Goal: Task Accomplishment & Management: Manage account settings

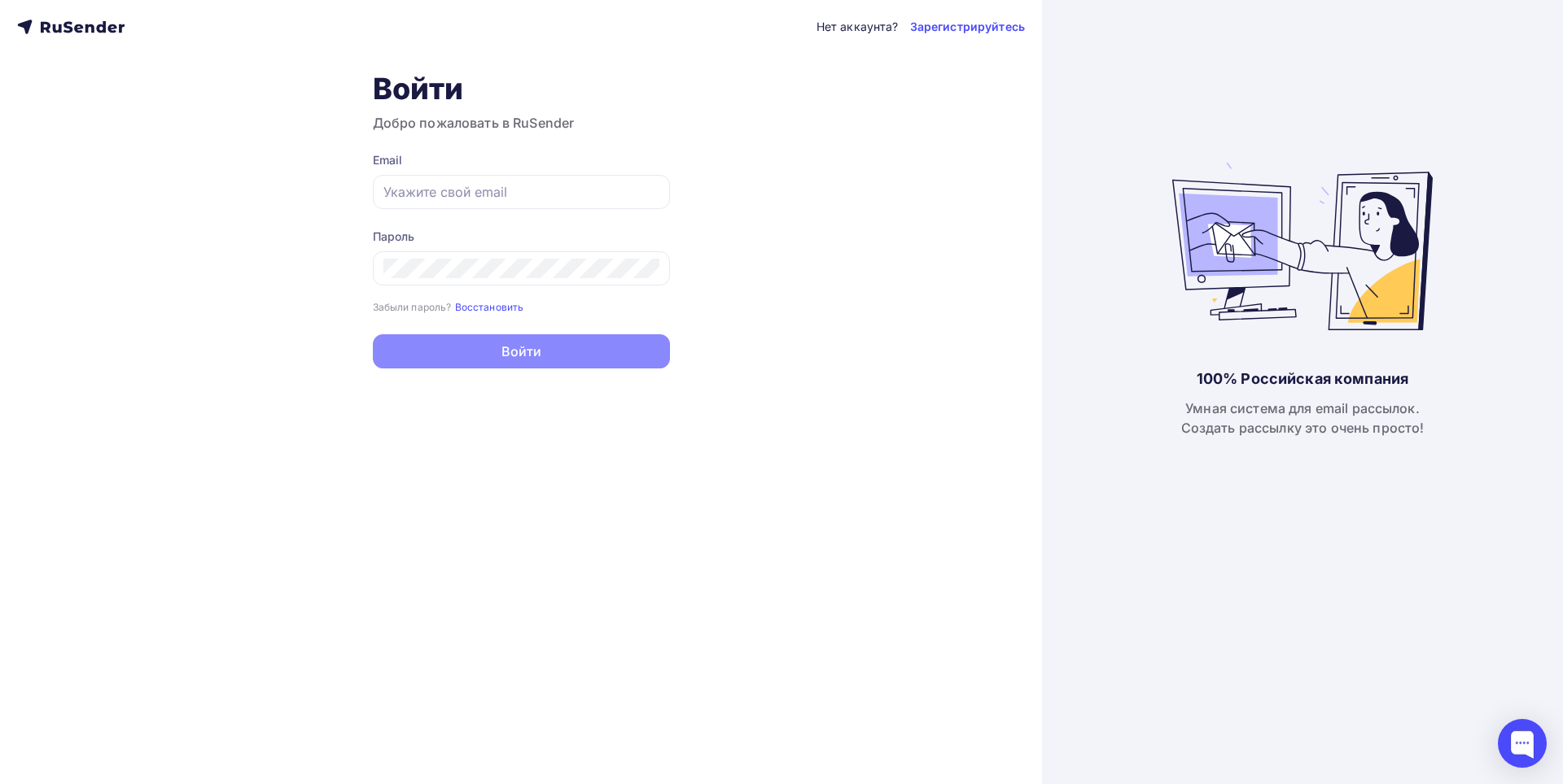
type input "[EMAIL_ADDRESS][DOMAIN_NAME]"
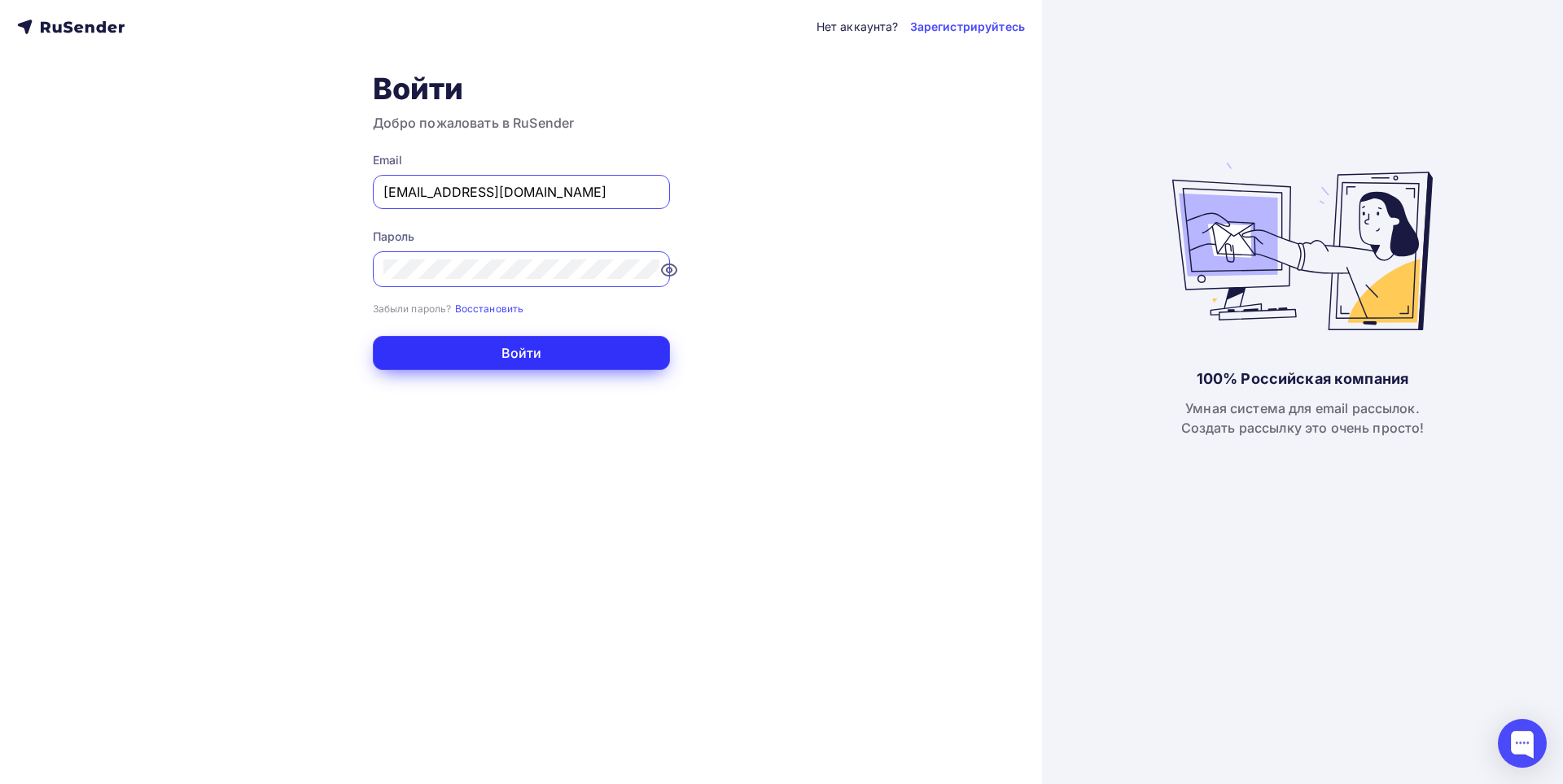
click at [522, 352] on button "Войти" at bounding box center [520, 353] width 297 height 34
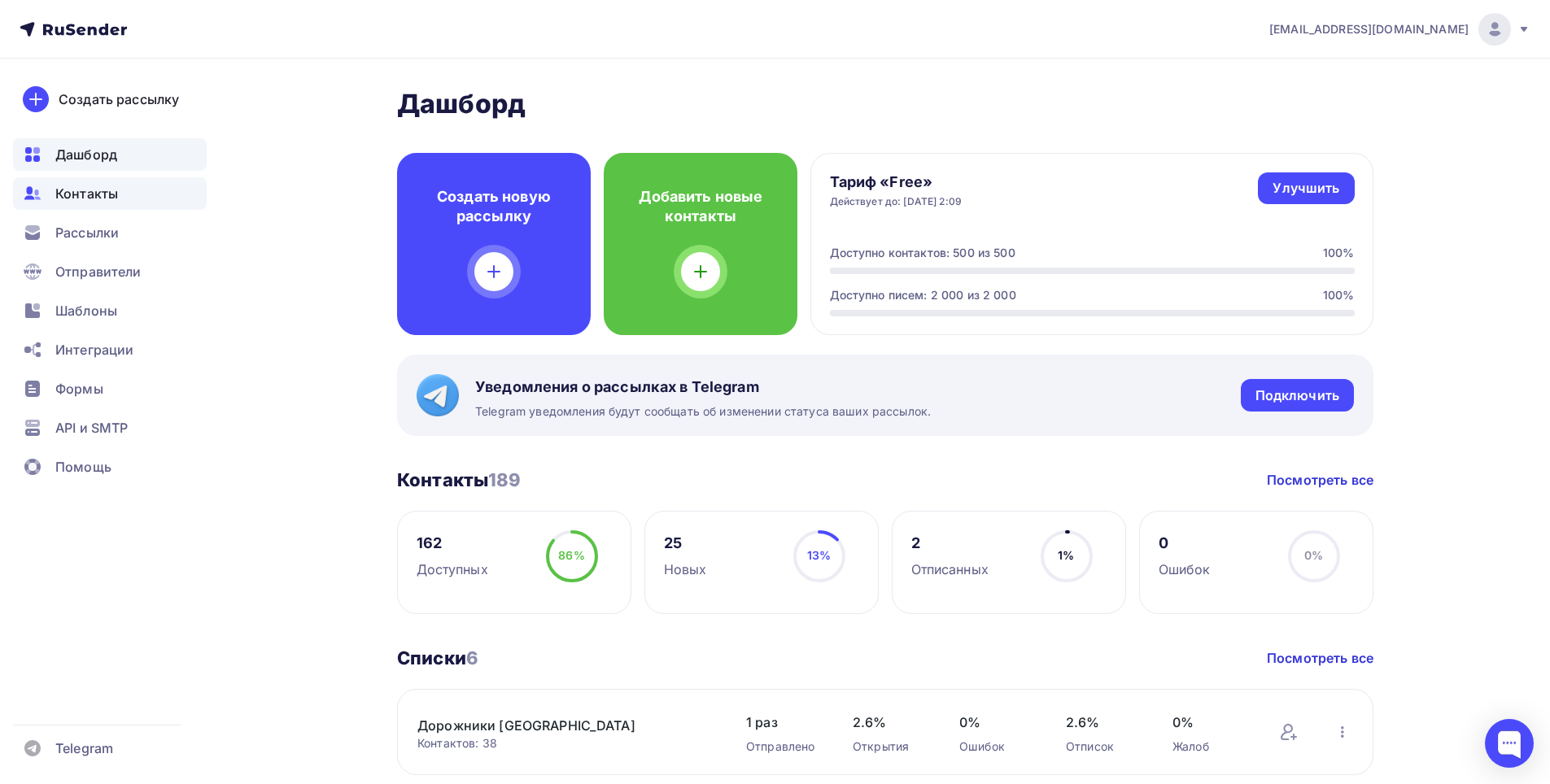
click at [85, 194] on span "Контакты" at bounding box center [86, 193] width 63 height 19
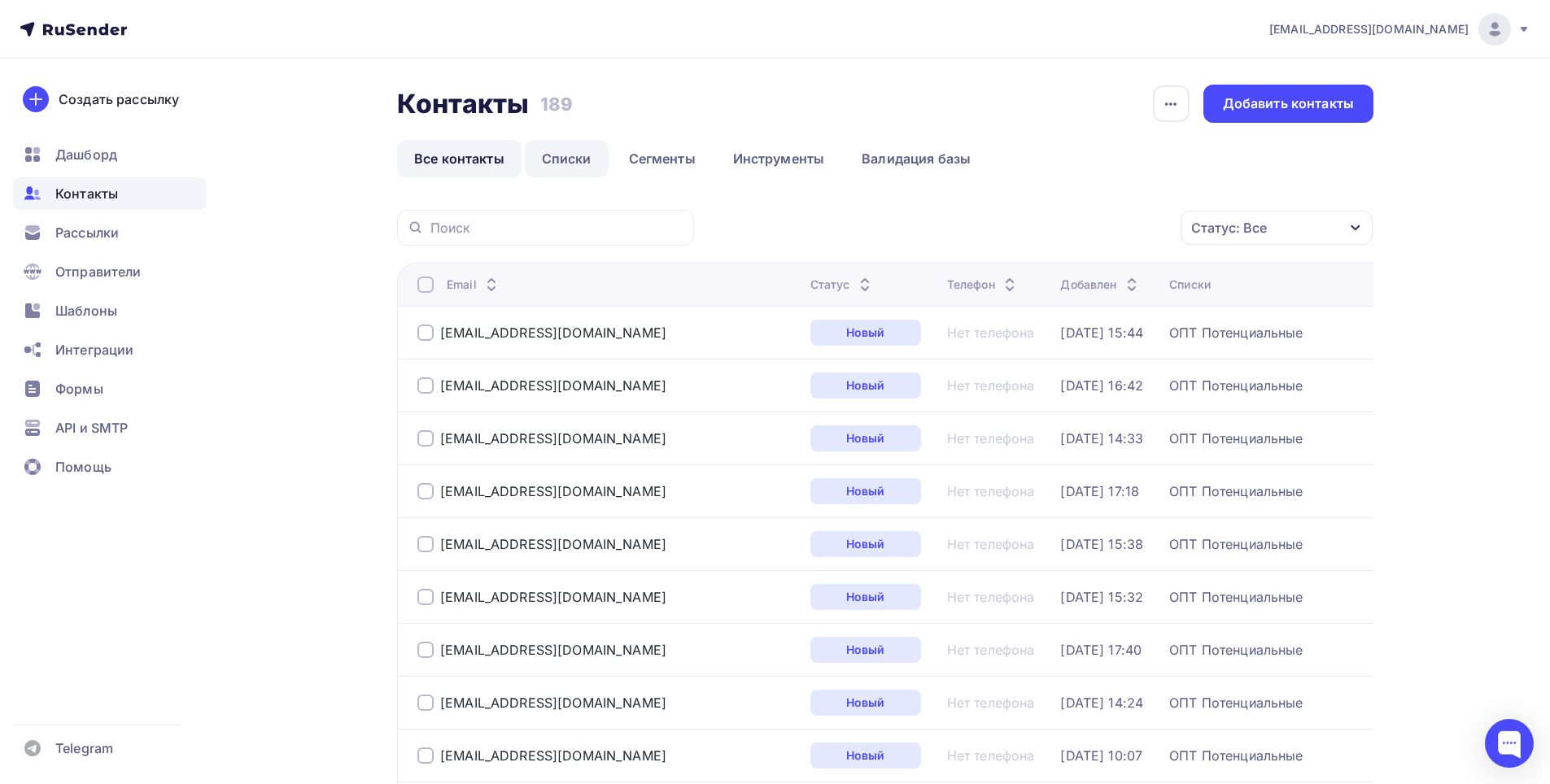
click at [572, 160] on link "Списки" at bounding box center [567, 159] width 84 height 38
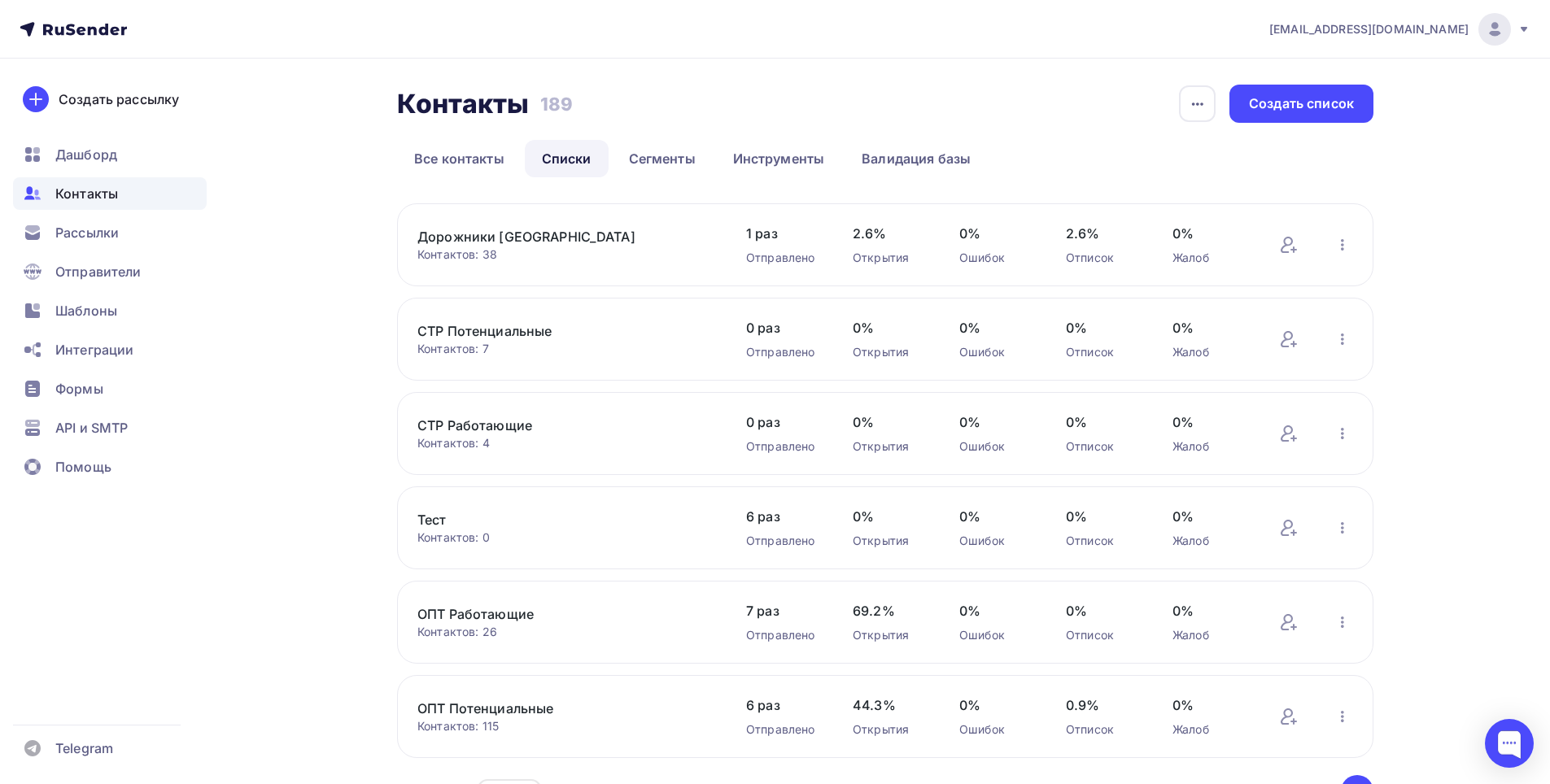
scroll to position [101, 0]
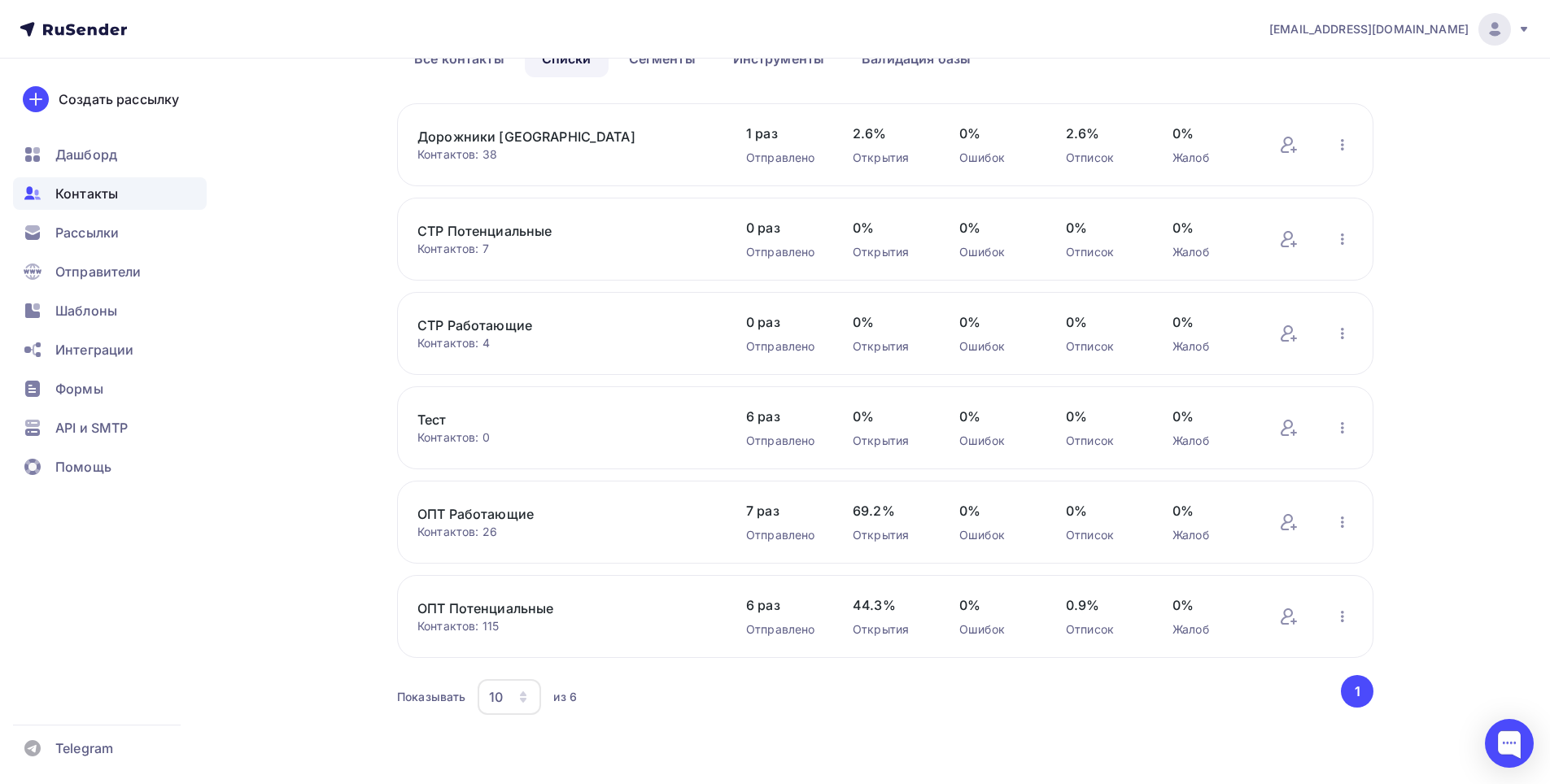
click at [579, 606] on link "ОПТ Потенциальные" at bounding box center [556, 608] width 277 height 19
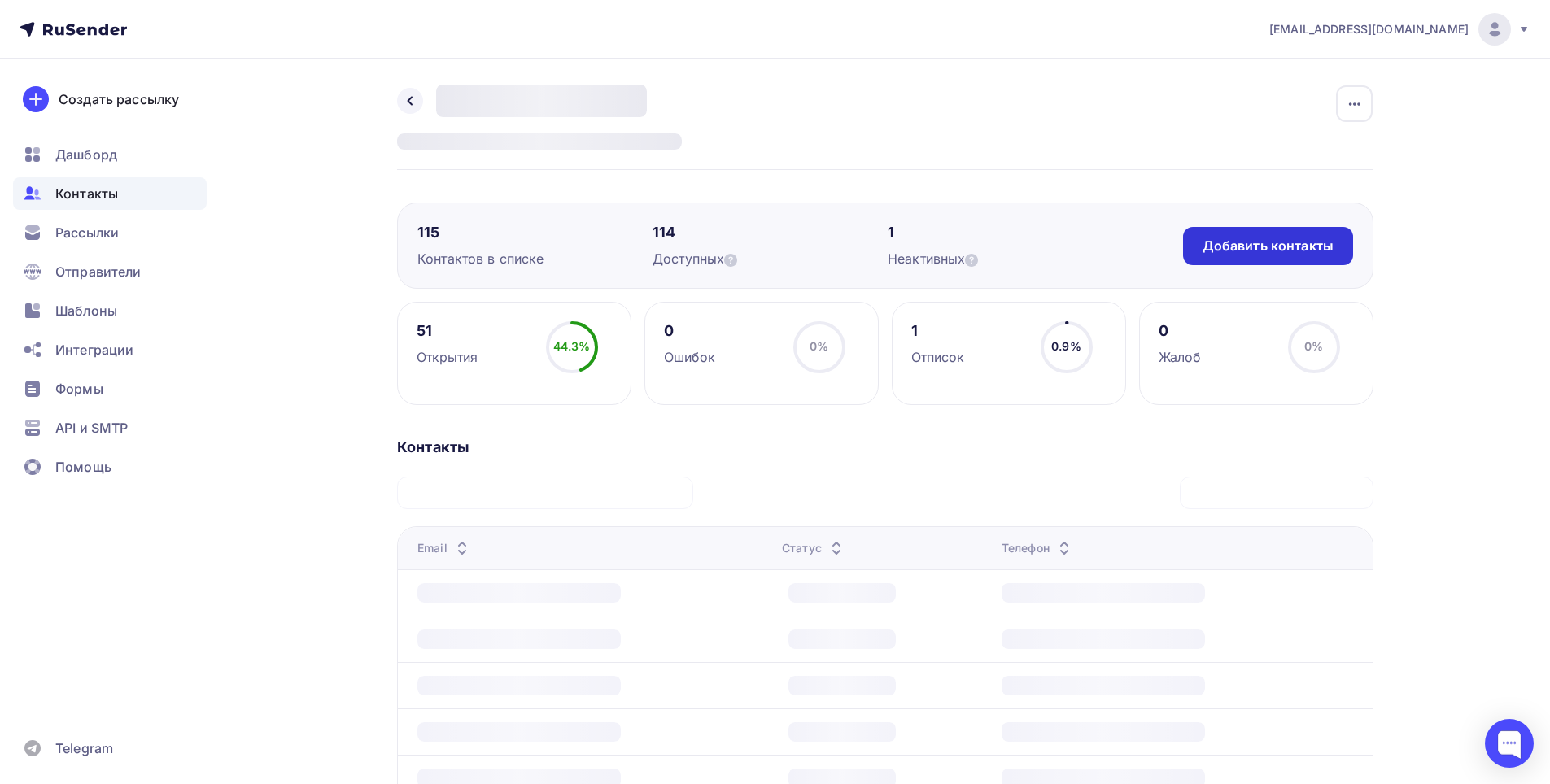
click at [1264, 233] on div "Добавить контакты" at bounding box center [1269, 247] width 170 height 39
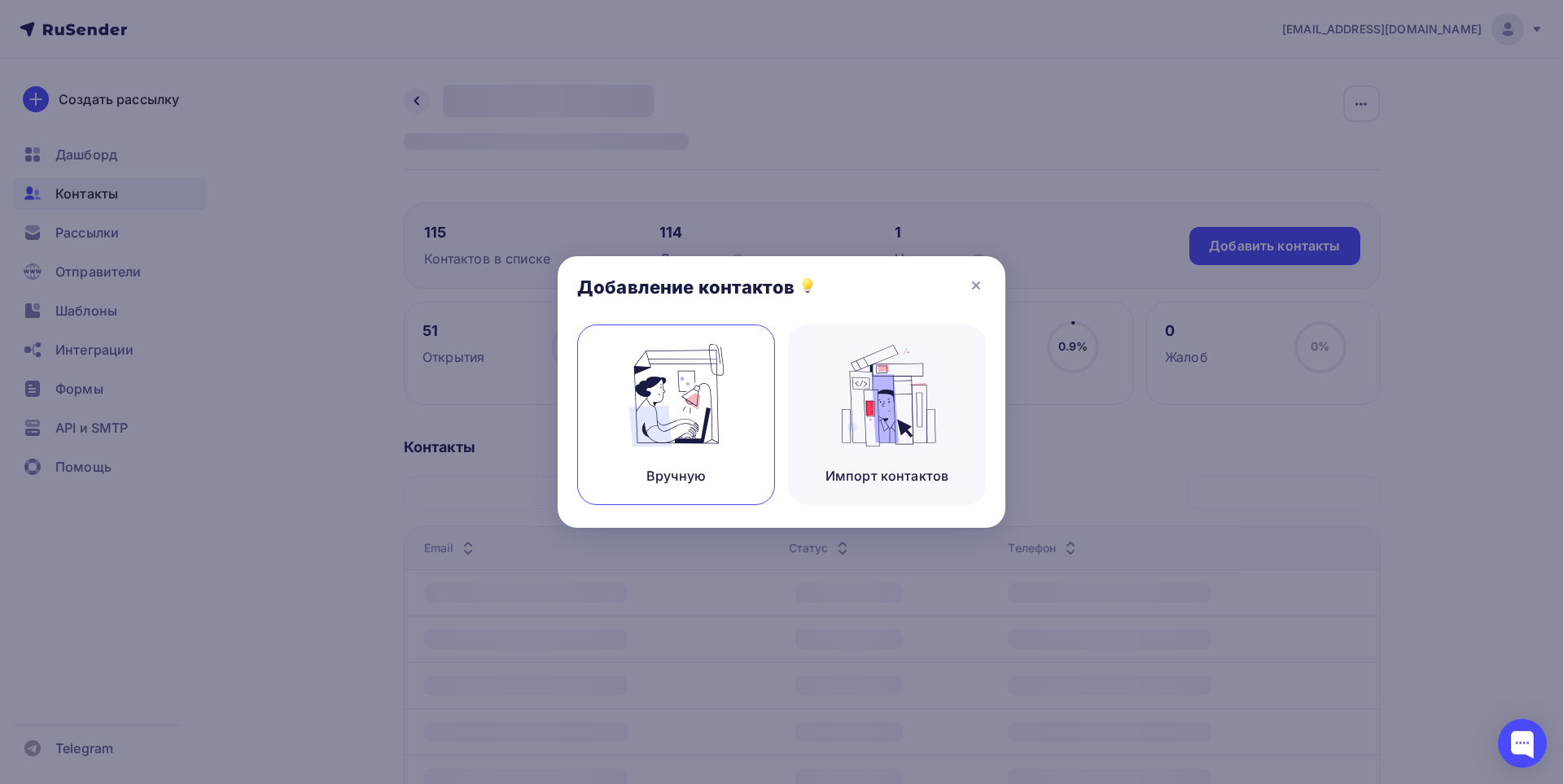
click at [690, 417] on img at bounding box center [676, 395] width 109 height 102
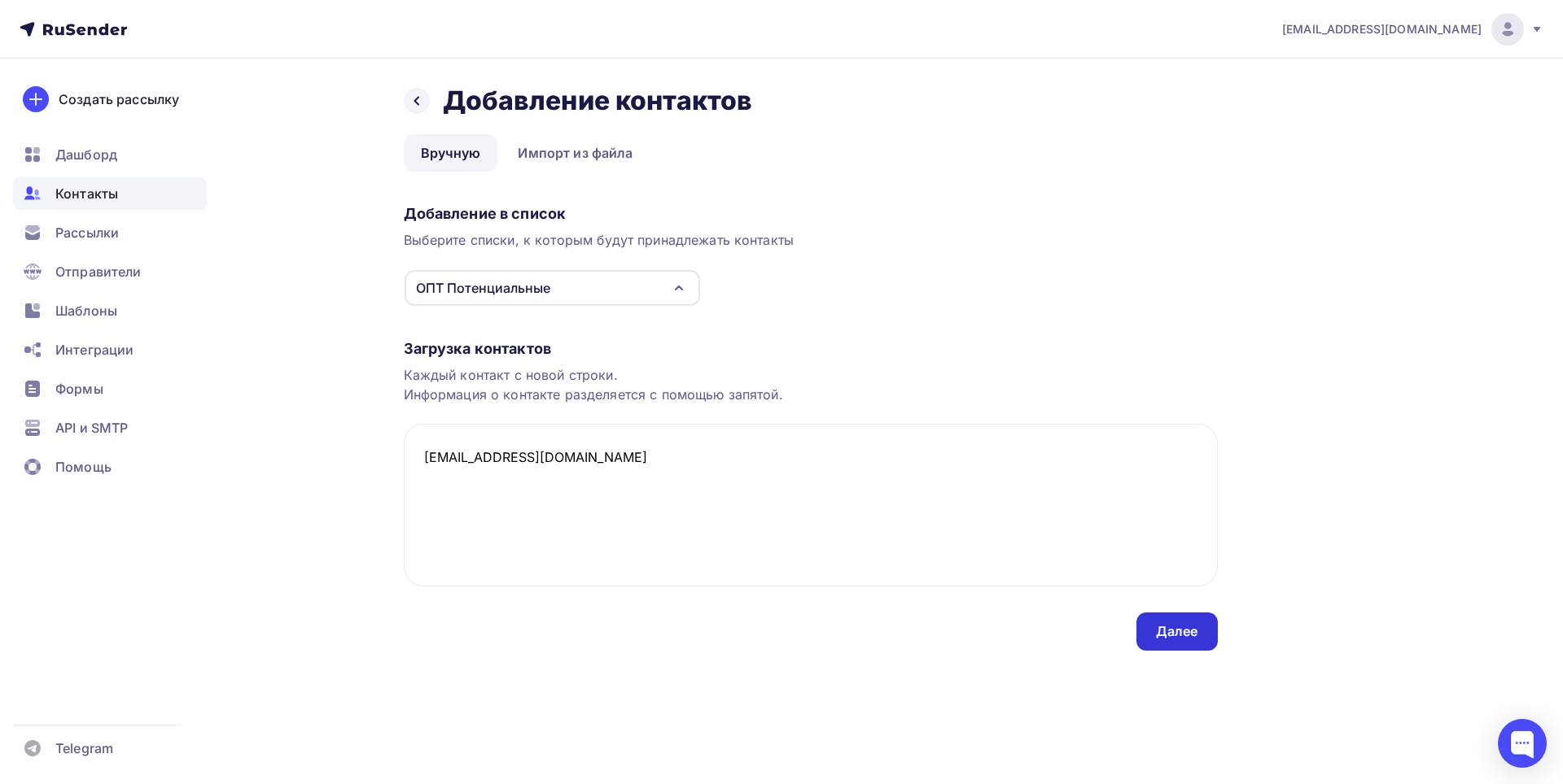
type textarea "[EMAIL_ADDRESS][DOMAIN_NAME]"
click at [1175, 631] on div "Далее" at bounding box center [1177, 631] width 43 height 18
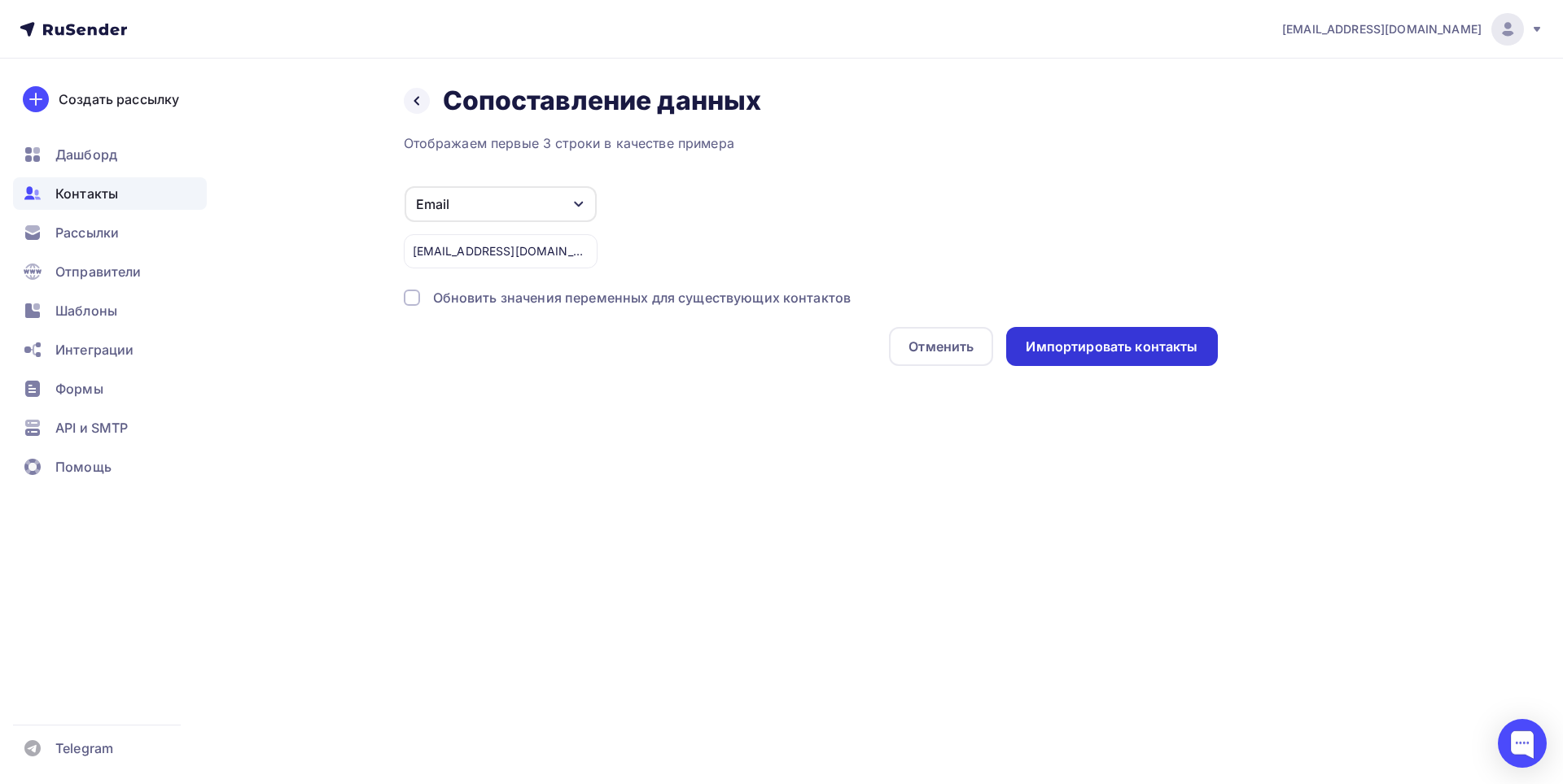
click at [1071, 342] on div "Импортировать контакты" at bounding box center [1112, 346] width 172 height 18
